Goal: Transaction & Acquisition: Download file/media

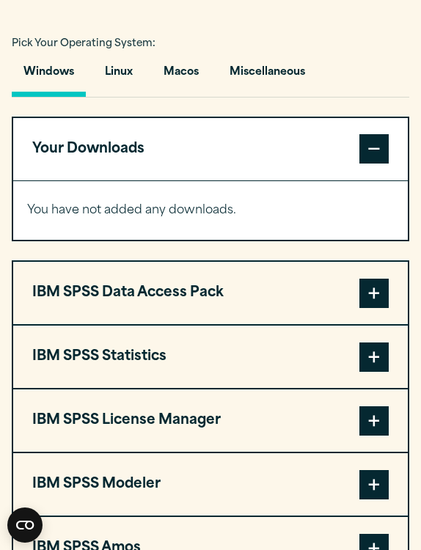
scroll to position [1019, 0]
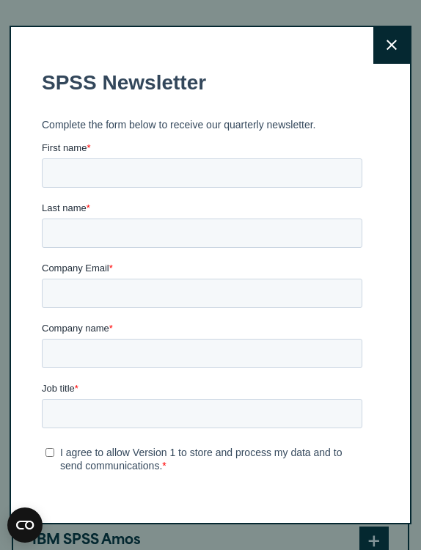
click at [377, 34] on button "Close" at bounding box center [392, 45] width 37 height 37
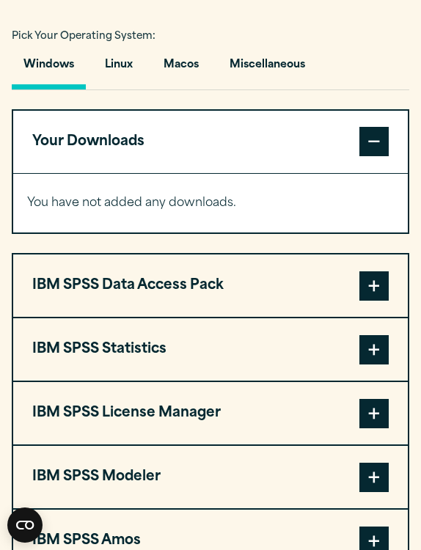
click at [379, 46] on div "Close" at bounding box center [210, 275] width 421 height 550
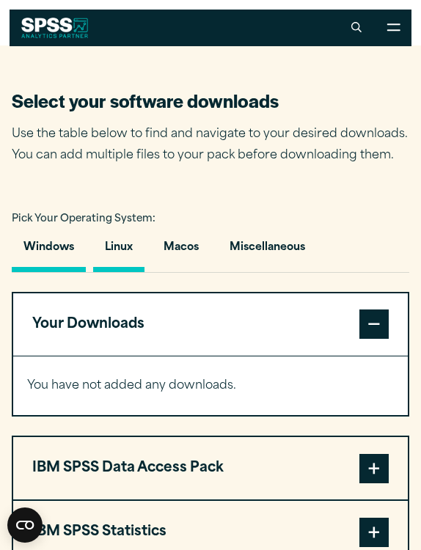
scroll to position [828, 0]
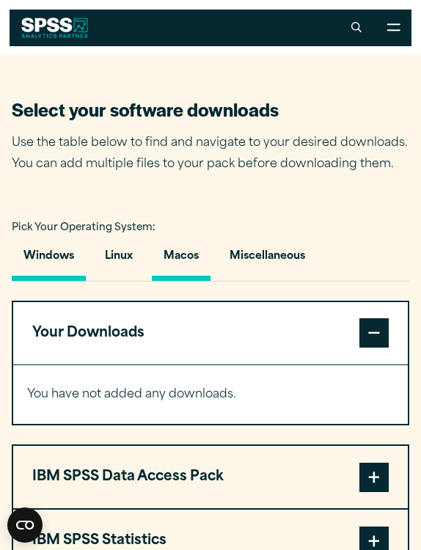
click at [190, 250] on button "Macos" at bounding box center [181, 260] width 59 height 42
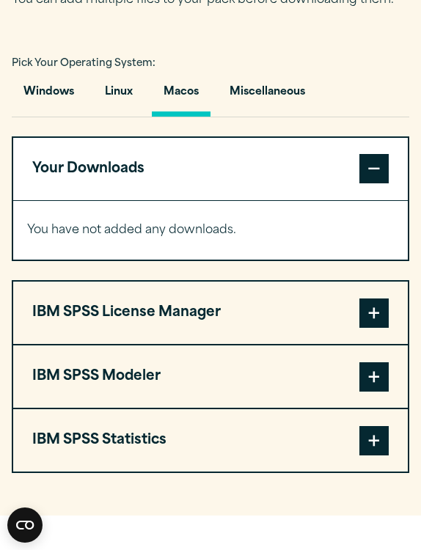
scroll to position [1002, 0]
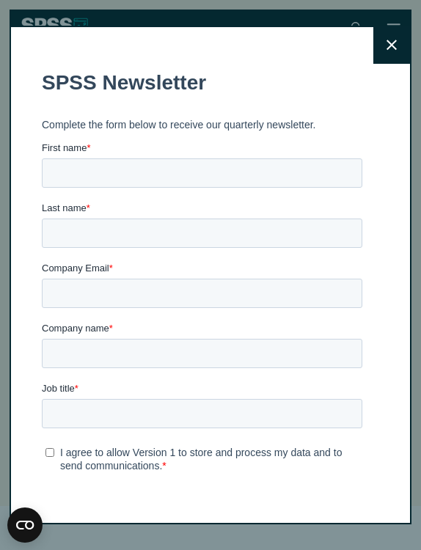
click at [388, 53] on button "Close" at bounding box center [392, 45] width 37 height 37
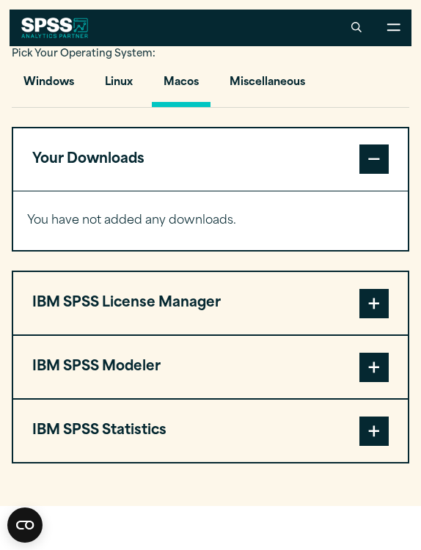
click at [217, 148] on button "Your Downloads" at bounding box center [210, 159] width 395 height 62
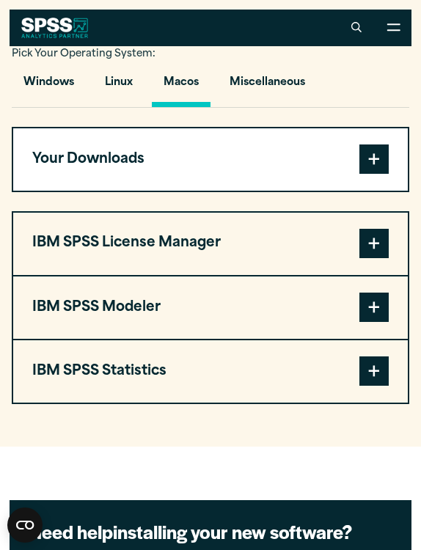
click at [181, 378] on button "IBM SPSS Statistics" at bounding box center [210, 372] width 395 height 62
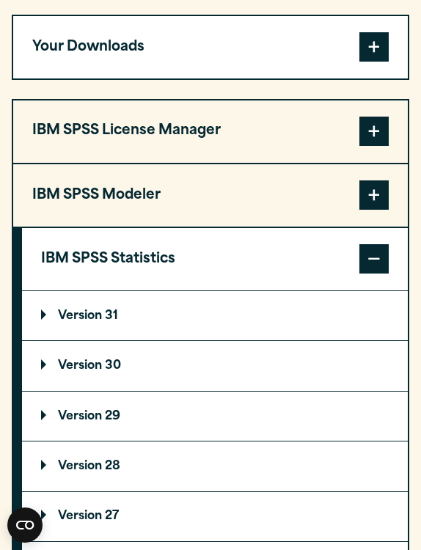
scroll to position [1116, 0]
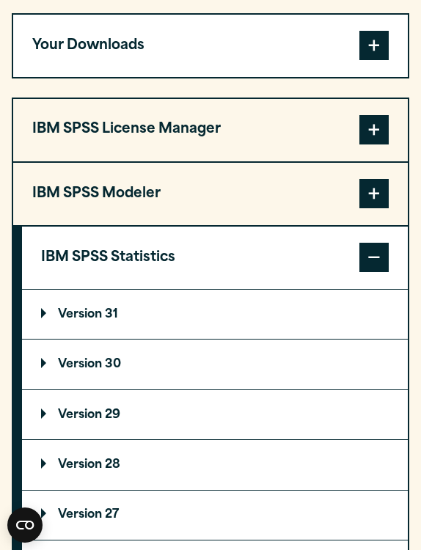
click at [169, 366] on summary "Version 30" at bounding box center [215, 364] width 386 height 49
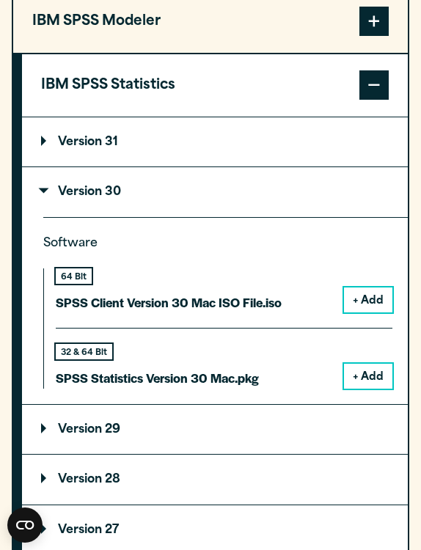
scroll to position [1310, 0]
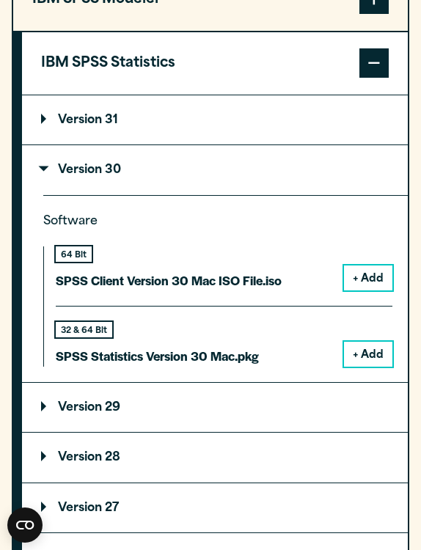
click at [358, 348] on button "+ Add" at bounding box center [368, 354] width 48 height 25
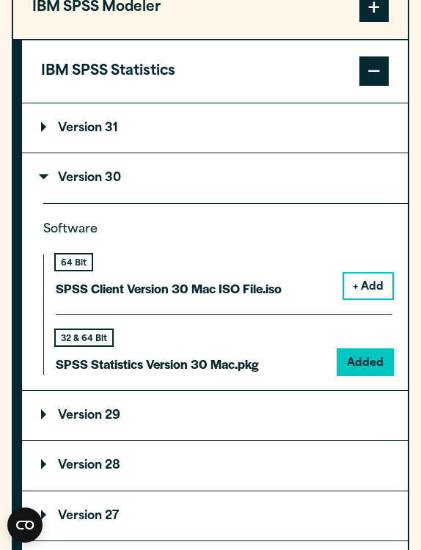
scroll to position [1312, 0]
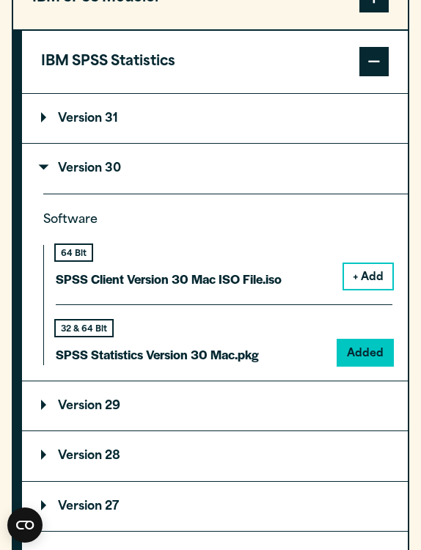
click at [87, 332] on div "32 & 64 Bit" at bounding box center [84, 328] width 57 height 15
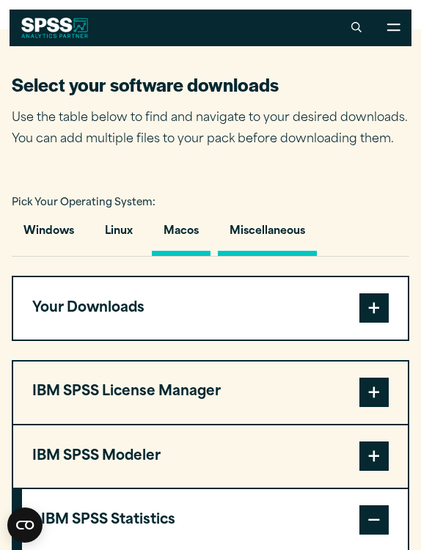
scroll to position [846, 0]
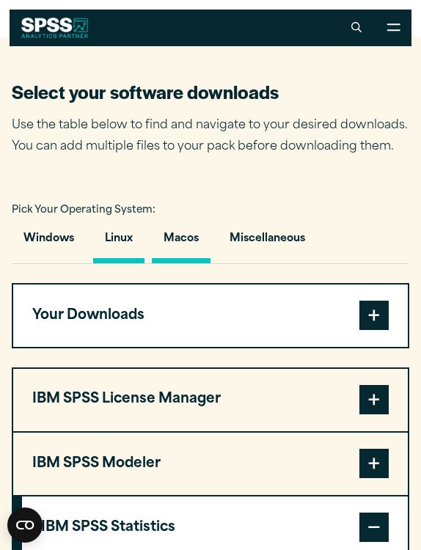
click at [105, 244] on button "Linux" at bounding box center [118, 243] width 51 height 42
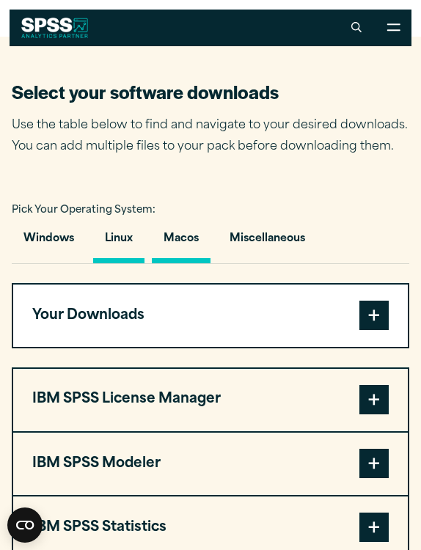
click at [197, 237] on button "Macos" at bounding box center [181, 243] width 59 height 42
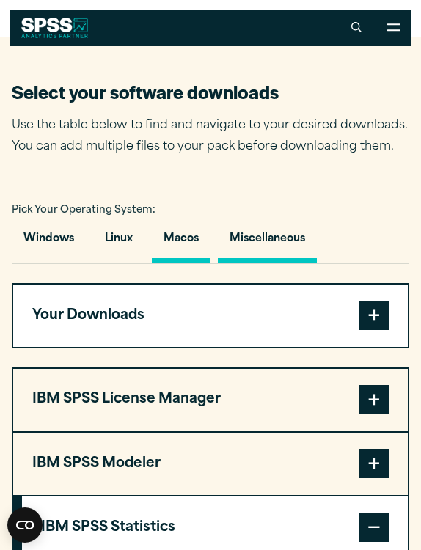
click at [267, 238] on button "Miscellaneous" at bounding box center [267, 243] width 99 height 42
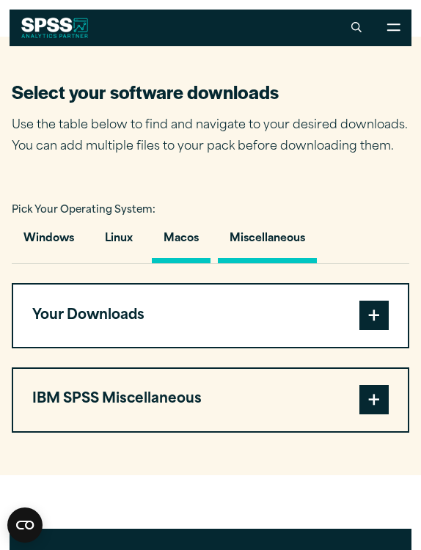
click at [208, 243] on button "Macos" at bounding box center [181, 243] width 59 height 42
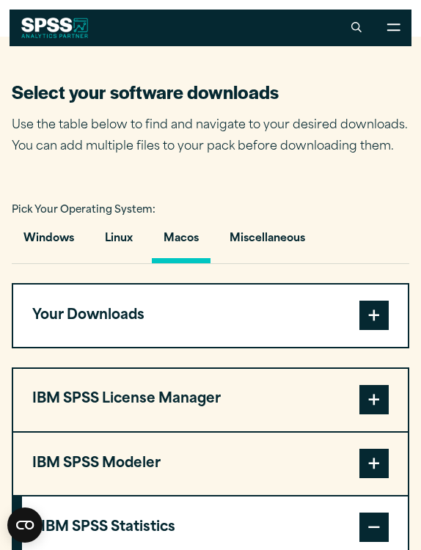
click at [226, 323] on button "Your Downloads" at bounding box center [210, 316] width 395 height 62
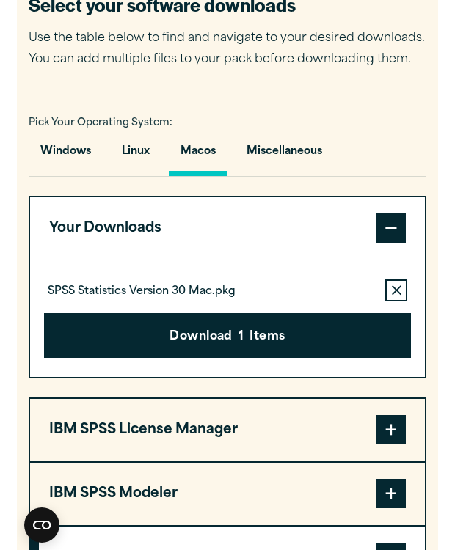
scroll to position [934, 0]
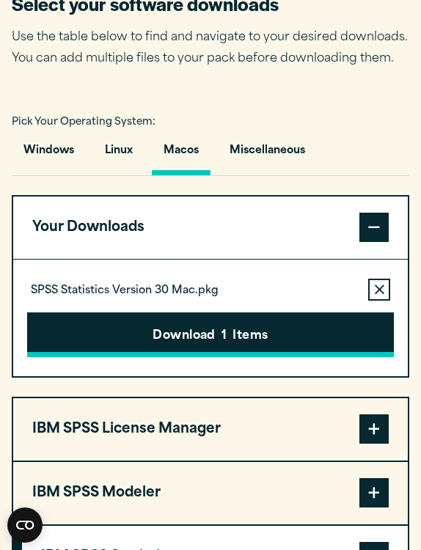
click at [224, 333] on span "1" at bounding box center [224, 336] width 5 height 19
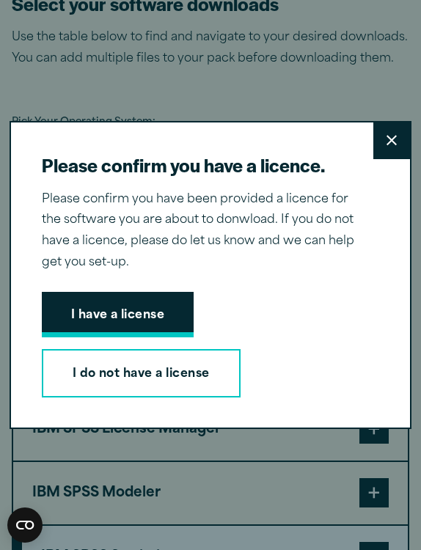
click at [83, 316] on button "I have a license" at bounding box center [118, 315] width 153 height 46
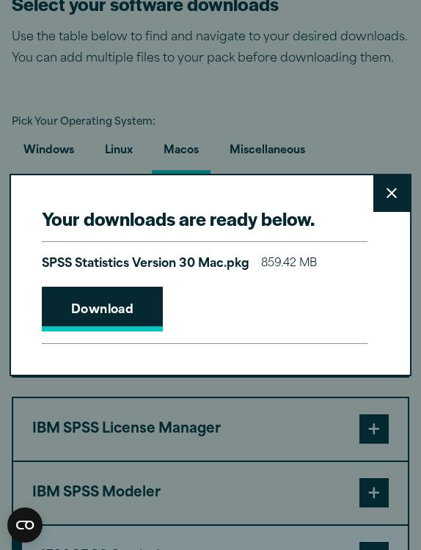
click at [139, 323] on link "Download" at bounding box center [103, 310] width 122 height 46
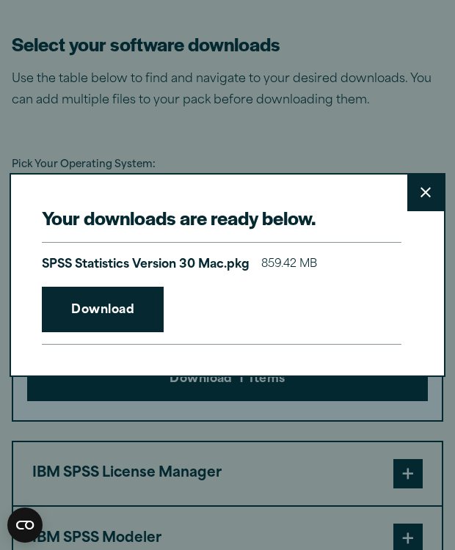
click at [421, 196] on icon at bounding box center [426, 193] width 10 height 10
